Goal: Check status: Check status

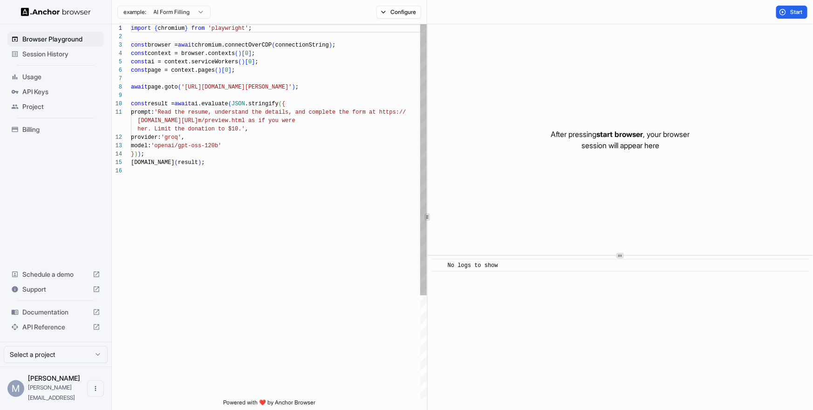
scroll to position [84, 0]
click at [66, 79] on span "Usage" at bounding box center [61, 76] width 78 height 9
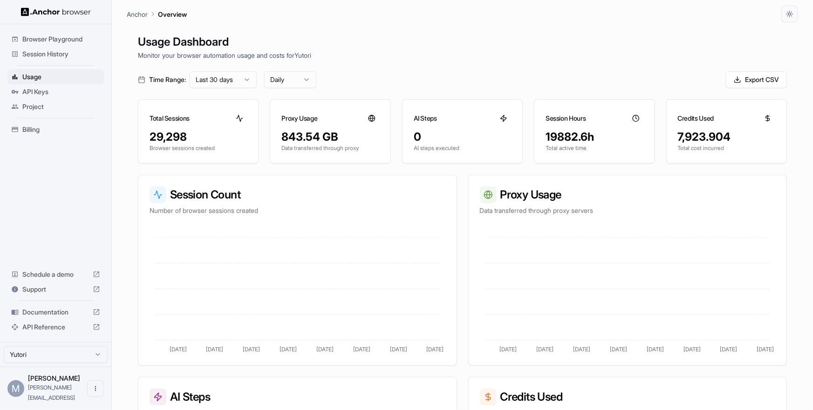
click at [55, 106] on span "Project" at bounding box center [61, 106] width 78 height 9
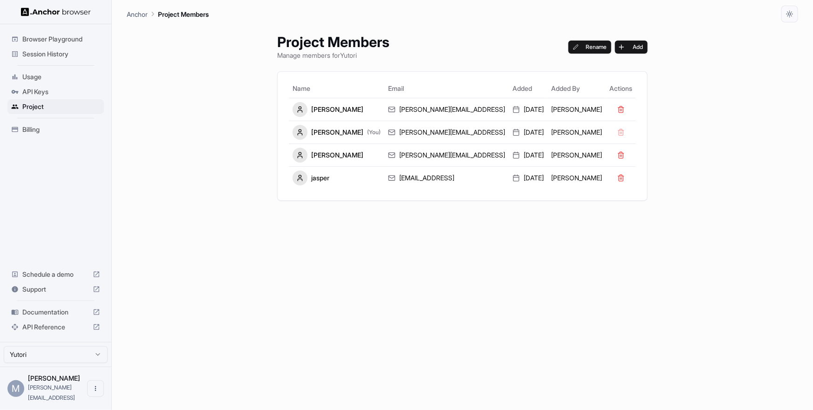
click at [43, 76] on span "Usage" at bounding box center [61, 76] width 78 height 9
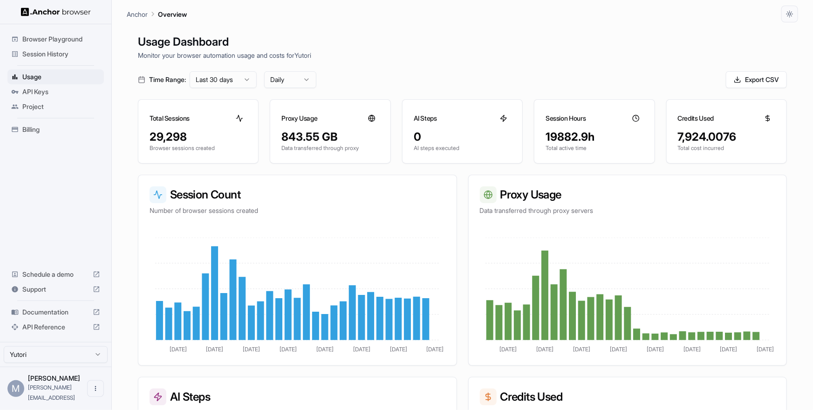
click at [569, 141] on div "19882.9h" at bounding box center [594, 137] width 97 height 15
click at [573, 242] on icon "Jul 24 Jul 28 Aug 1 Aug 5 Aug 9 Aug 13 Aug 17 Aug 21" at bounding box center [628, 296] width 296 height 117
click at [237, 83] on html "Browser Playground Session History Usage API Keys Project Billing Schedule a de…" at bounding box center [406, 205] width 813 height 410
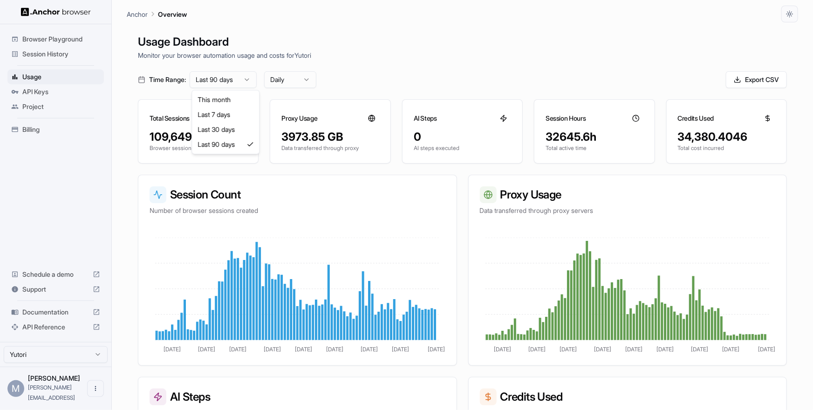
click at [206, 83] on html "Browser Playground Session History Usage API Keys Project Billing Schedule a de…" at bounding box center [406, 205] width 813 height 410
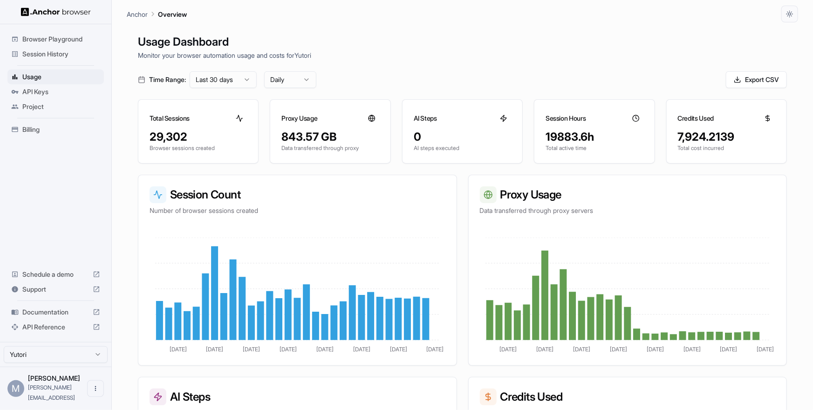
click at [290, 81] on html "Browser Playground Session History Usage API Keys Project Billing Schedule a de…" at bounding box center [406, 205] width 813 height 410
click at [37, 53] on span "Session History" at bounding box center [61, 53] width 78 height 9
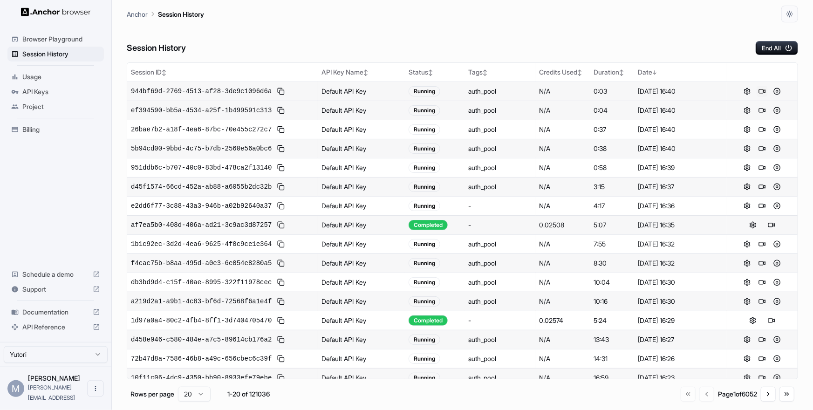
click at [764, 90] on button at bounding box center [762, 91] width 11 height 11
click at [764, 110] on button at bounding box center [762, 110] width 11 height 11
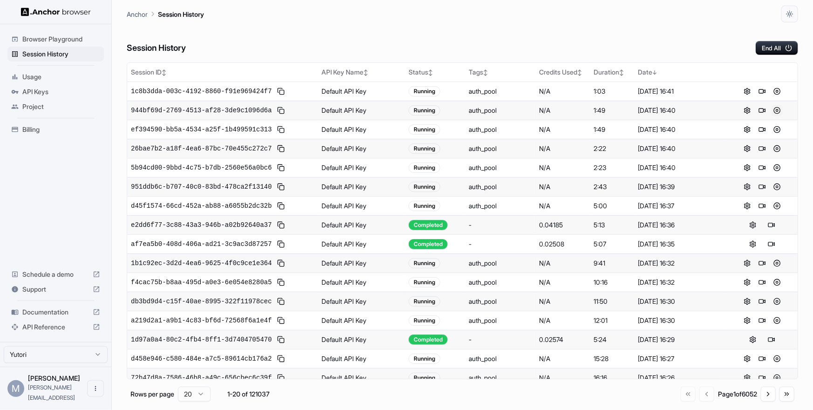
click at [779, 108] on button at bounding box center [777, 110] width 11 height 11
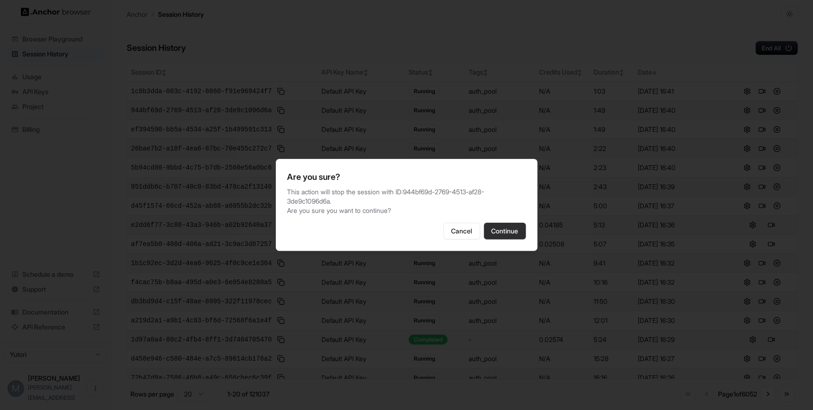
click at [507, 231] on button "Continue" at bounding box center [505, 231] width 42 height 17
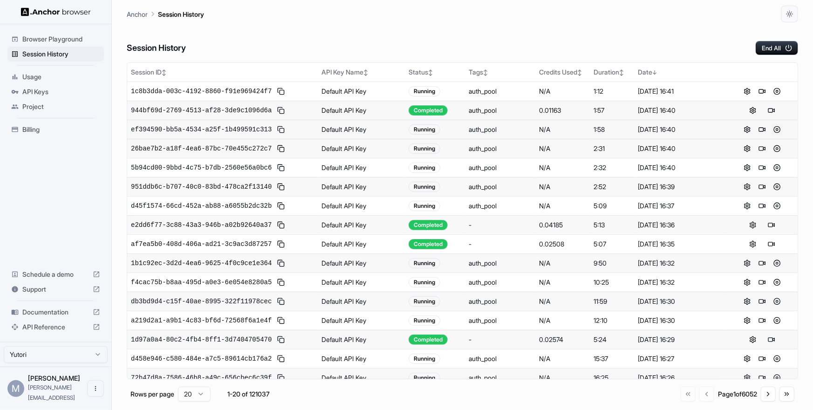
click at [775, 128] on button at bounding box center [777, 129] width 11 height 11
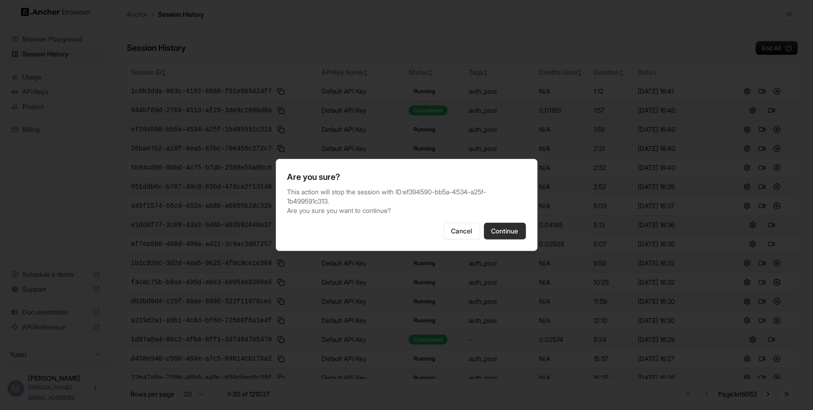
click at [515, 227] on button "Continue" at bounding box center [505, 231] width 42 height 17
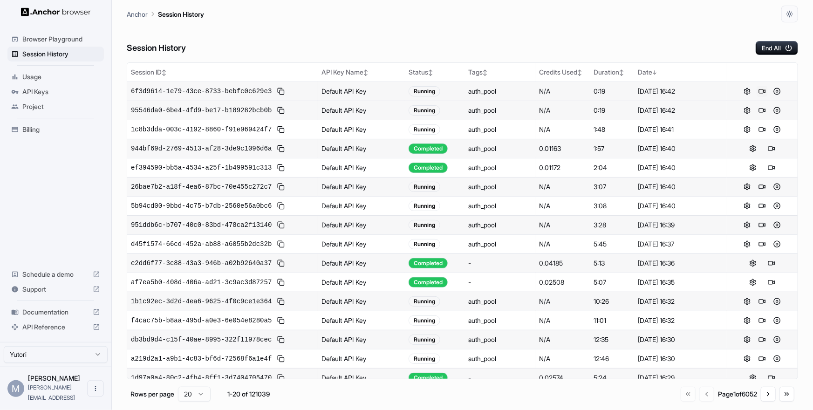
click at [763, 91] on button at bounding box center [762, 91] width 11 height 11
click at [763, 107] on button at bounding box center [762, 110] width 11 height 11
